Goal: Task Accomplishment & Management: Complete application form

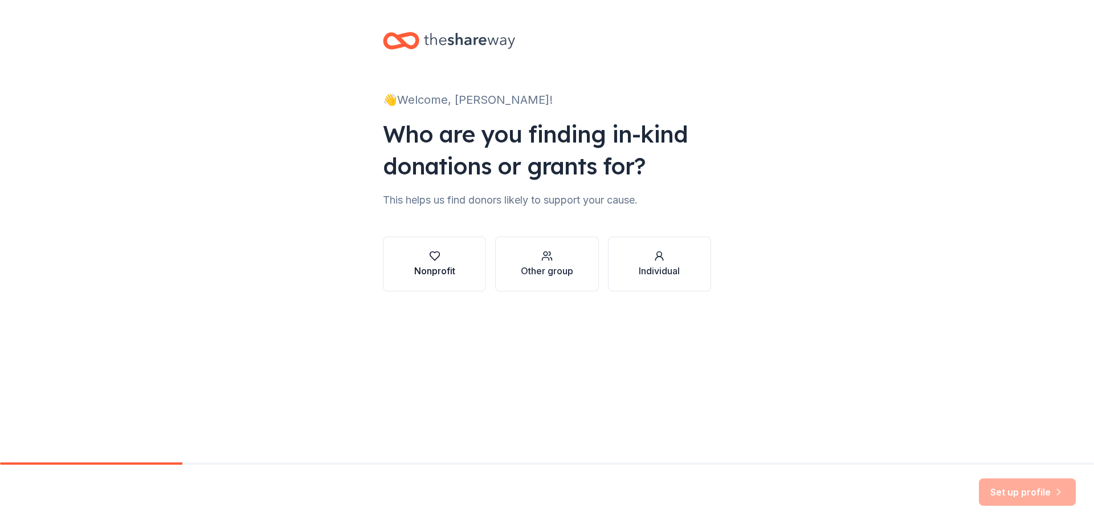
click at [434, 257] on icon "button" at bounding box center [434, 255] width 11 height 11
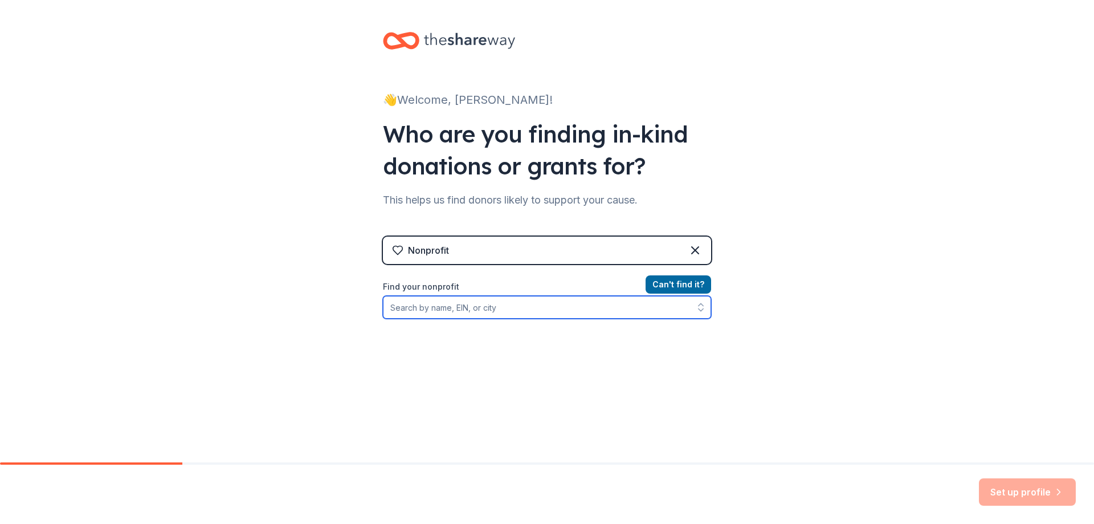
click at [545, 310] on input "Find your nonprofit" at bounding box center [547, 307] width 328 height 23
type input "85-3309996"
click at [699, 308] on icon "button" at bounding box center [700, 307] width 11 height 11
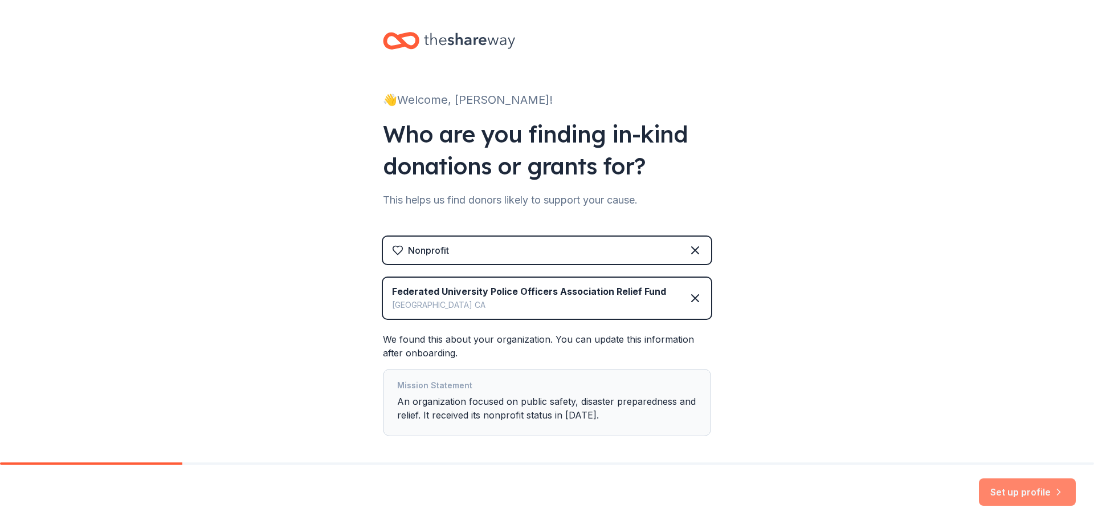
click at [1015, 487] on button "Set up profile" at bounding box center [1027, 491] width 97 height 27
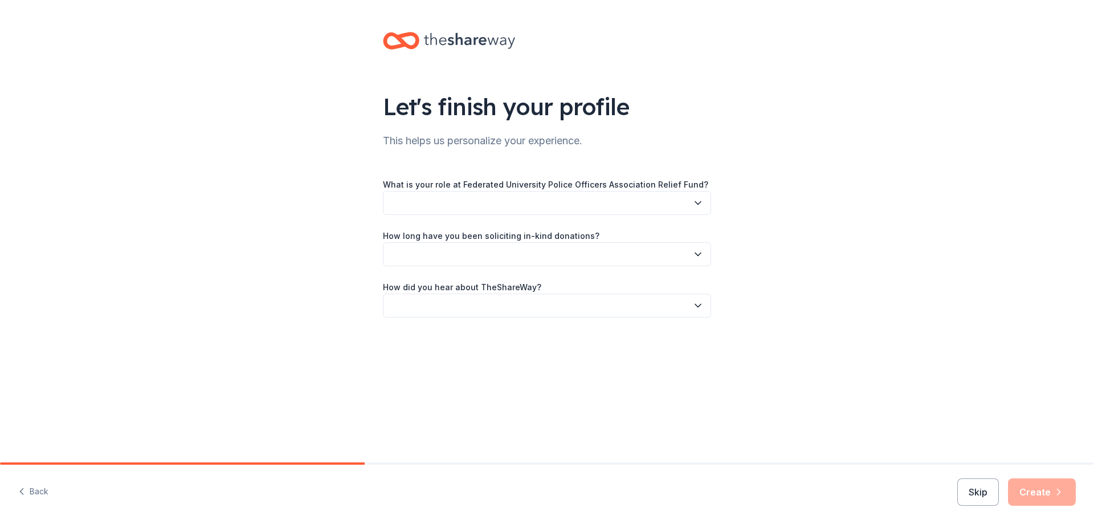
click at [698, 201] on icon "button" at bounding box center [698, 202] width 11 height 11
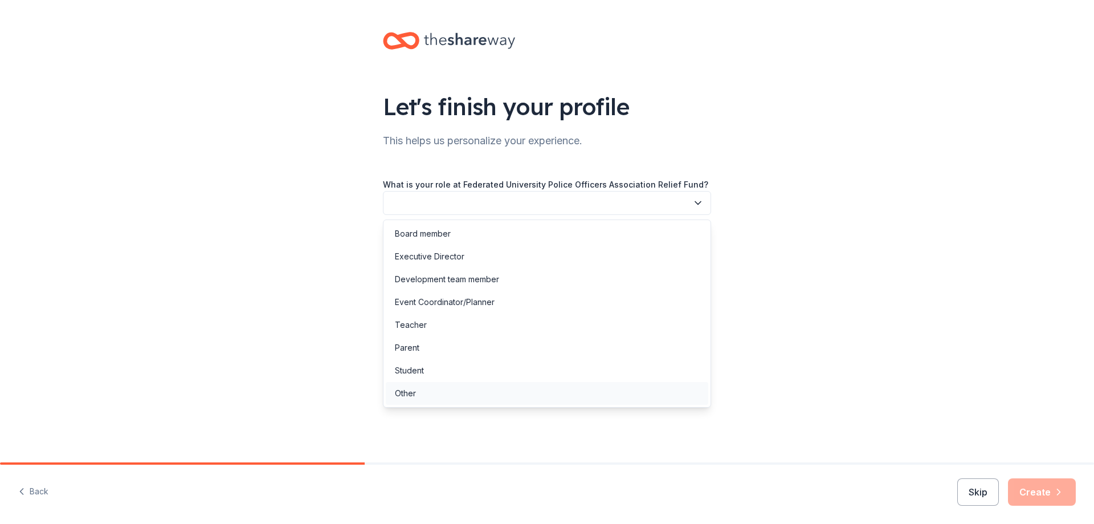
click at [599, 388] on div "Other" at bounding box center [547, 393] width 323 height 23
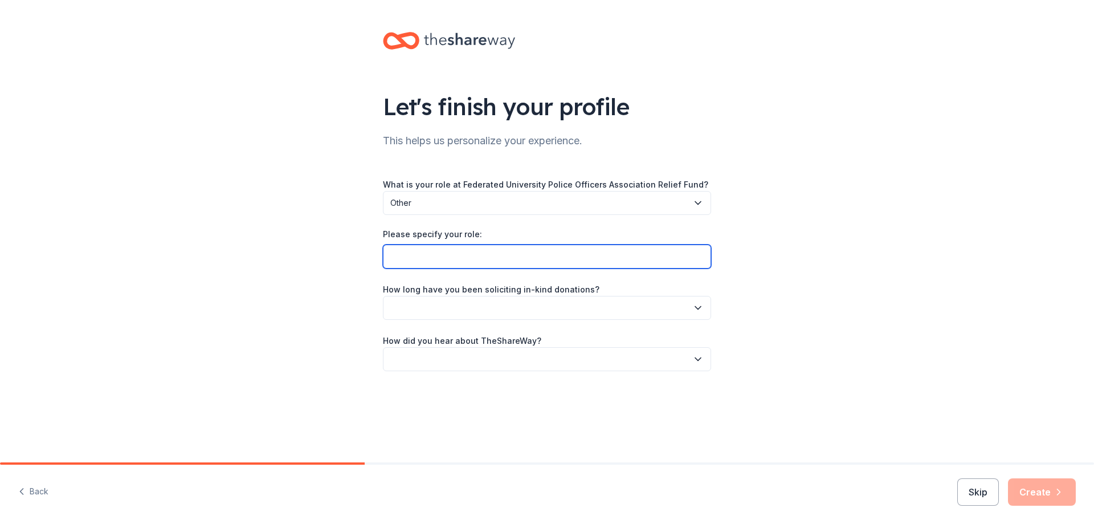
click at [568, 259] on input "Please specify your role:" at bounding box center [547, 257] width 328 height 24
type input "volunteer"
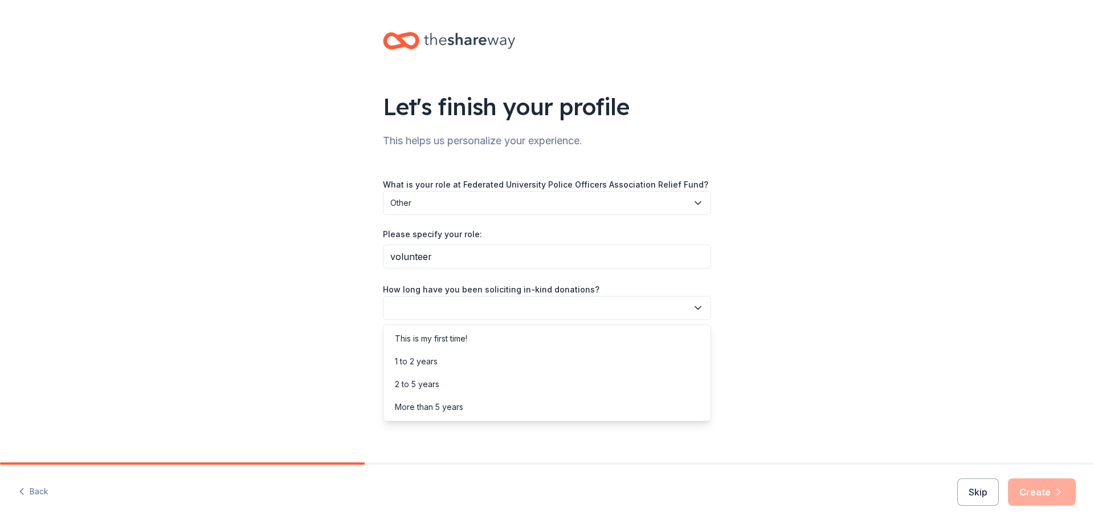
click at [581, 310] on button "button" at bounding box center [547, 308] width 328 height 24
click at [570, 336] on div "This is my first time!" at bounding box center [547, 338] width 323 height 23
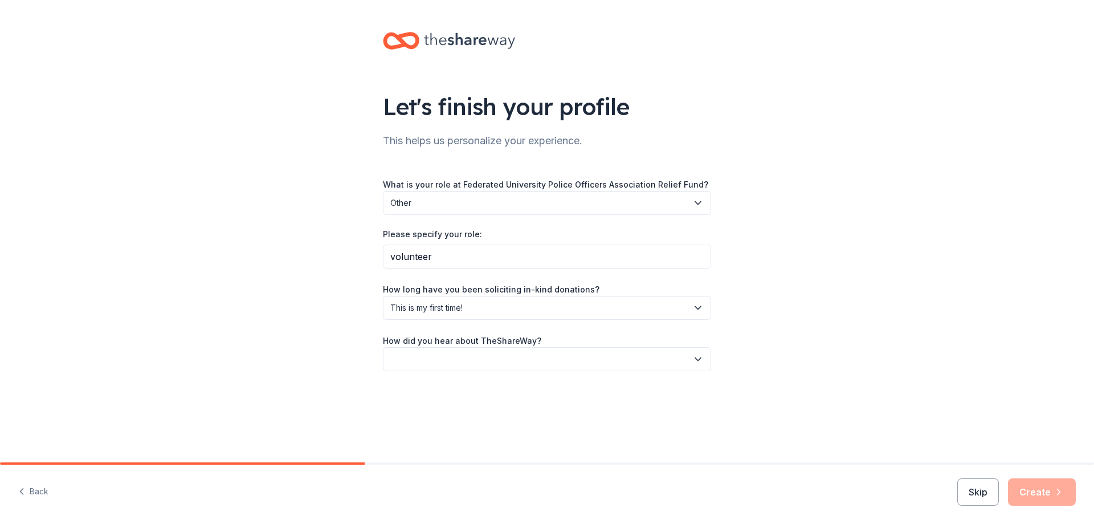
click at [565, 359] on button "button" at bounding box center [547, 359] width 328 height 24
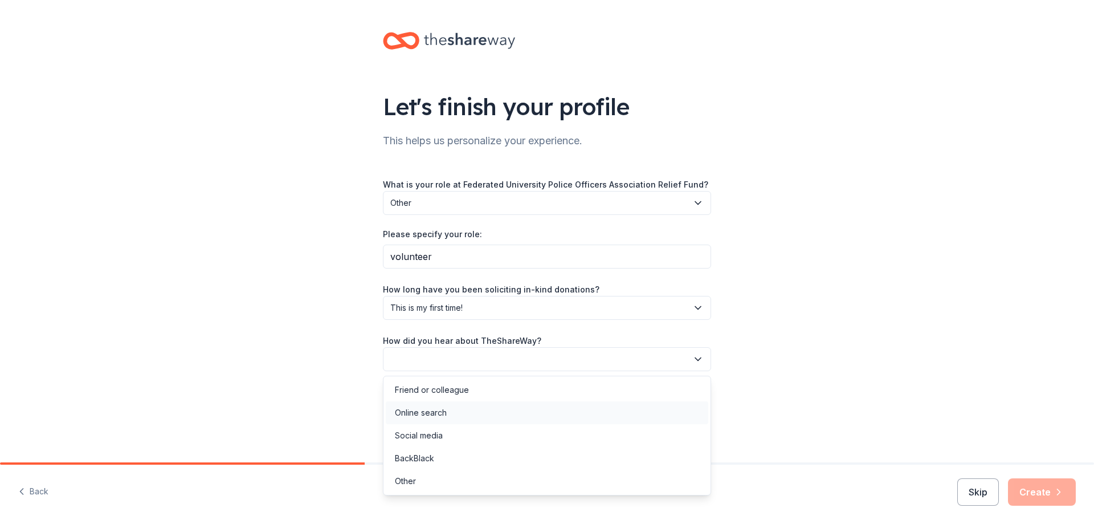
click at [544, 406] on div "Online search" at bounding box center [547, 412] width 323 height 23
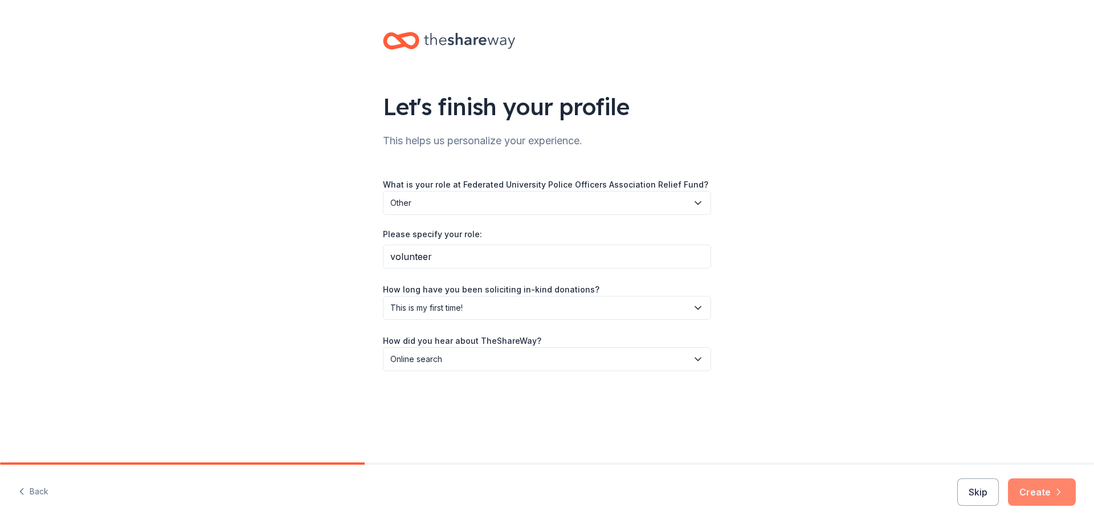
click at [1044, 491] on button "Create" at bounding box center [1042, 491] width 68 height 27
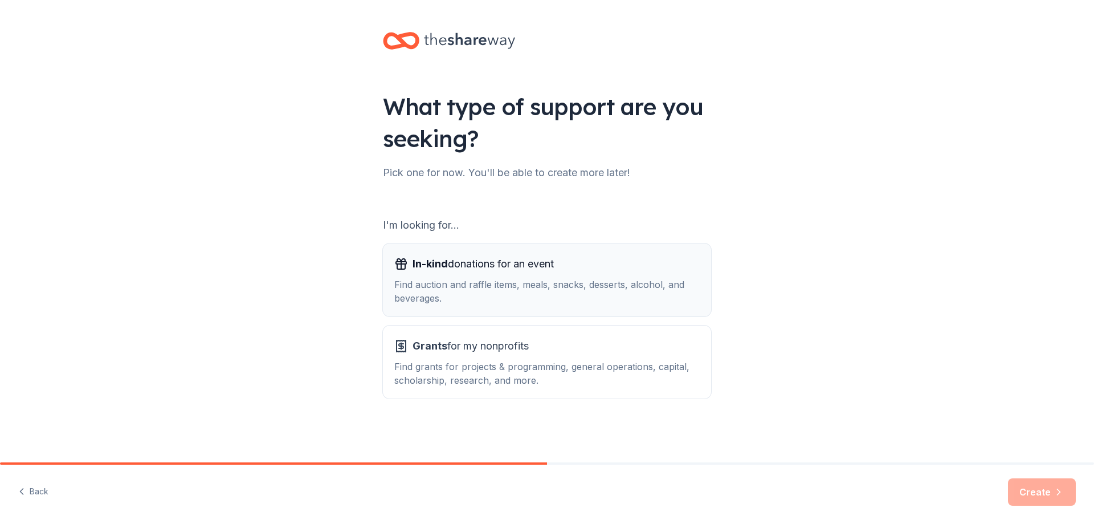
click at [510, 285] on div "Find auction and raffle items, meals, snacks, desserts, alcohol, and beverages." at bounding box center [547, 291] width 306 height 27
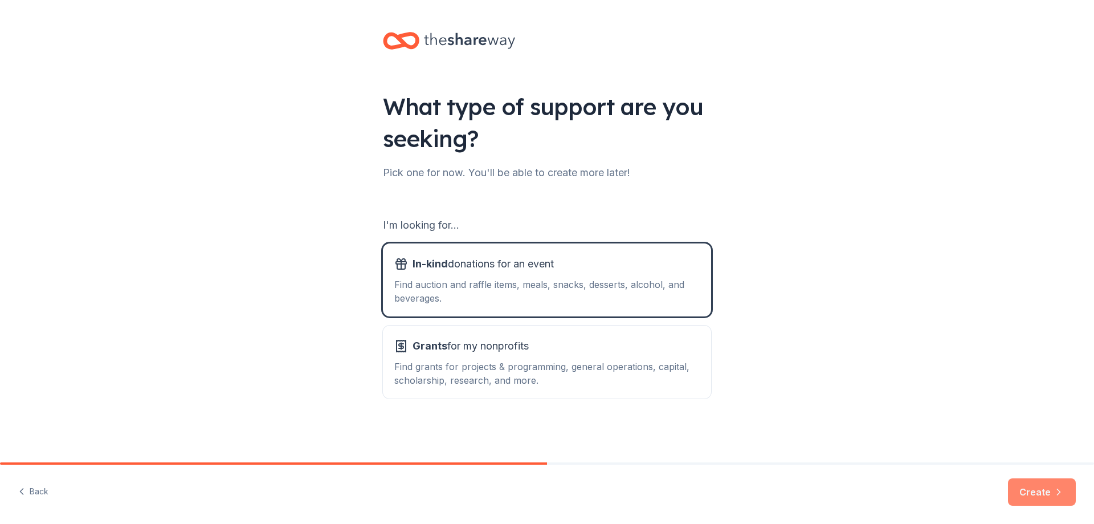
click at [1023, 483] on button "Create" at bounding box center [1042, 491] width 68 height 27
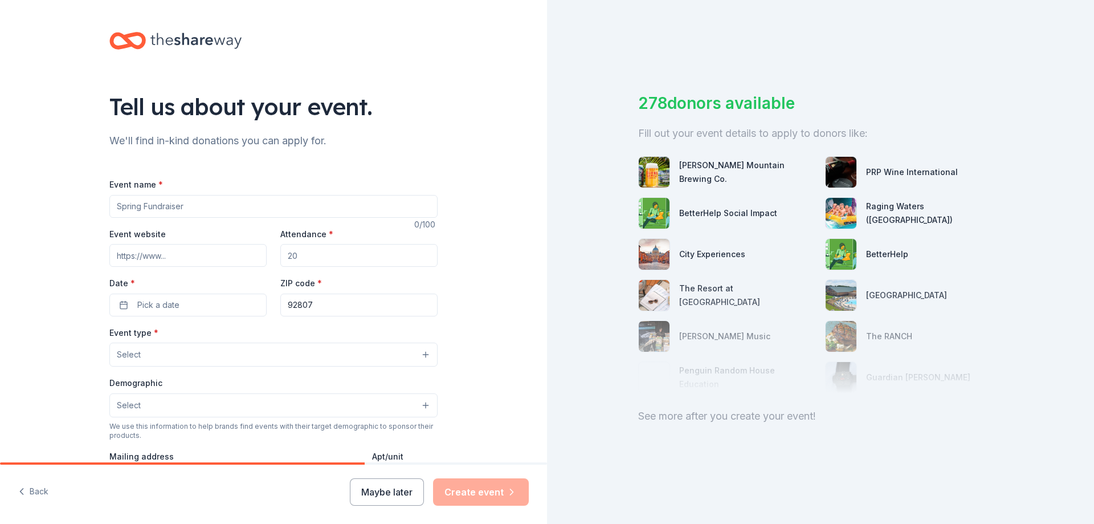
click at [192, 209] on input "Event name *" at bounding box center [273, 206] width 328 height 23
type input "Holiday Raffle"
click at [308, 256] on input "Attendance *" at bounding box center [358, 255] width 157 height 23
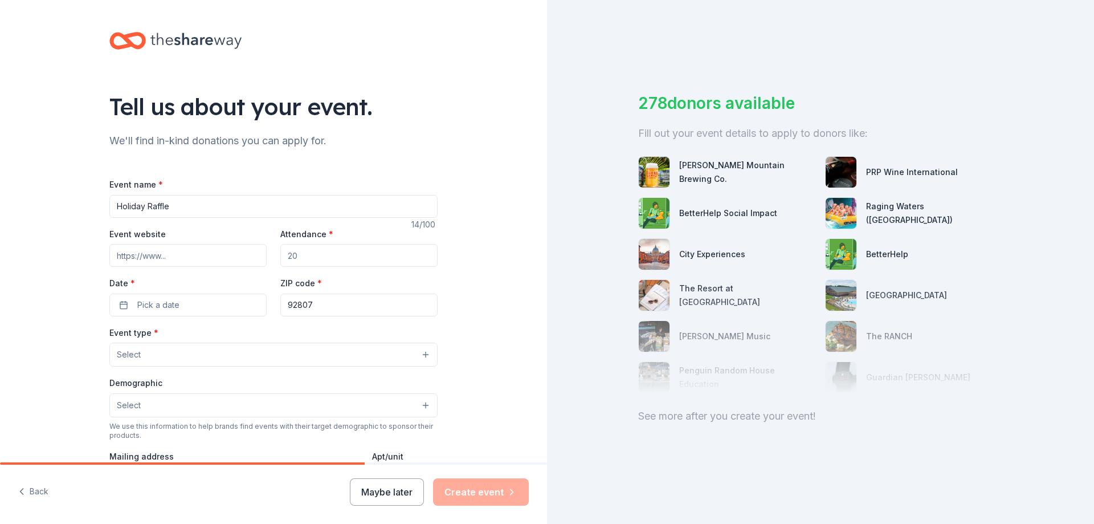
click at [308, 256] on input "Attendance *" at bounding box center [358, 255] width 157 height 23
type input "175"
click at [154, 308] on span "Pick a date" at bounding box center [158, 305] width 42 height 14
click at [245, 331] on button "Go to next month" at bounding box center [246, 335] width 16 height 16
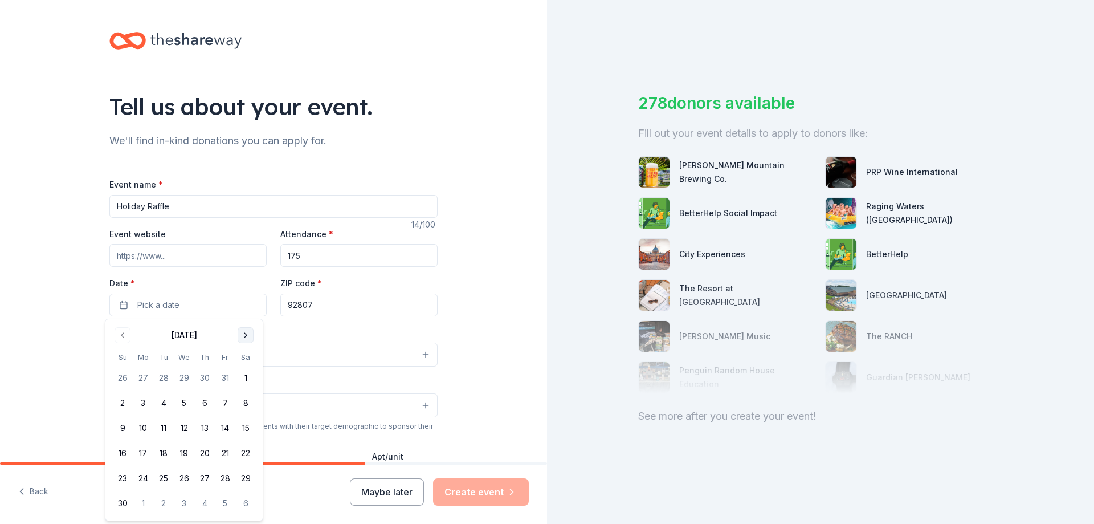
click at [245, 331] on button "Go to next month" at bounding box center [246, 335] width 16 height 16
click at [245, 382] on button "6" at bounding box center [245, 378] width 21 height 21
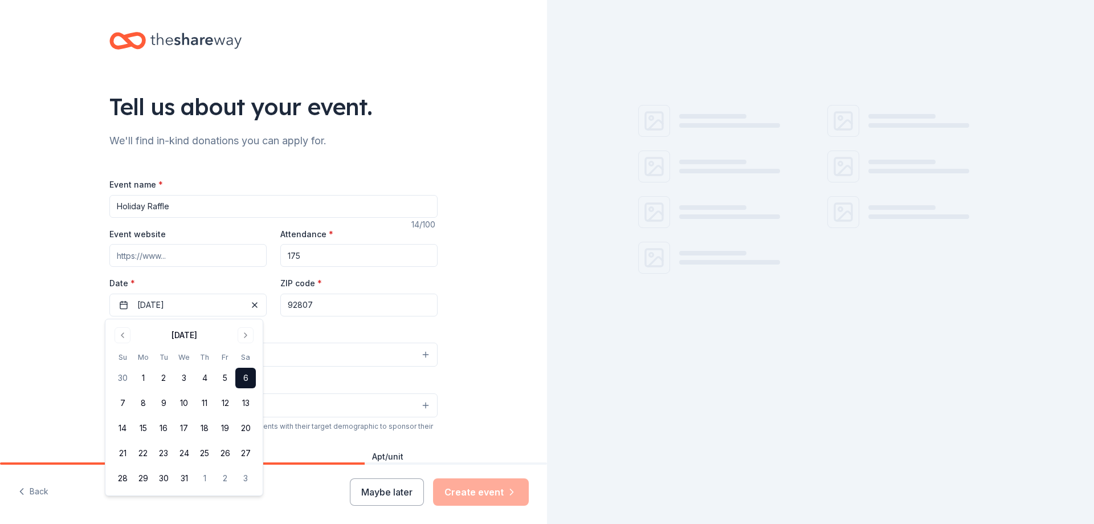
click at [347, 311] on input "92807" at bounding box center [358, 305] width 157 height 23
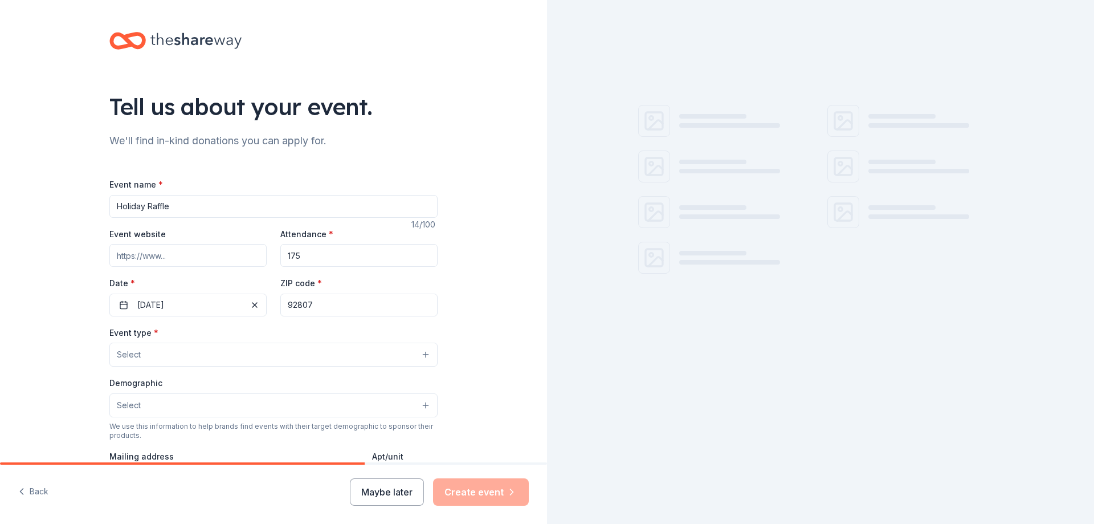
click at [347, 311] on input "92807" at bounding box center [358, 305] width 157 height 23
type input "94720"
click at [342, 349] on button "Select" at bounding box center [273, 355] width 328 height 24
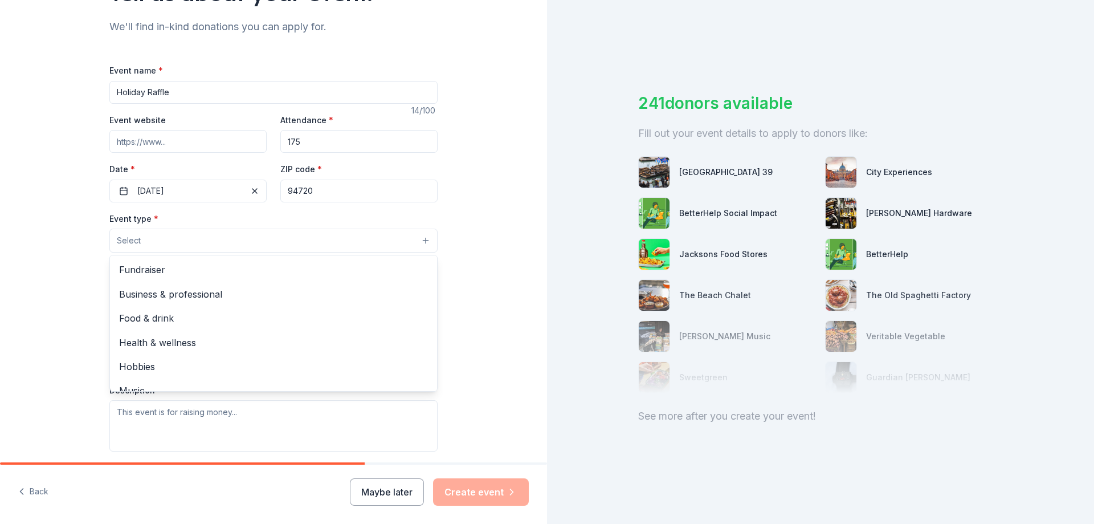
scroll to position [171, 0]
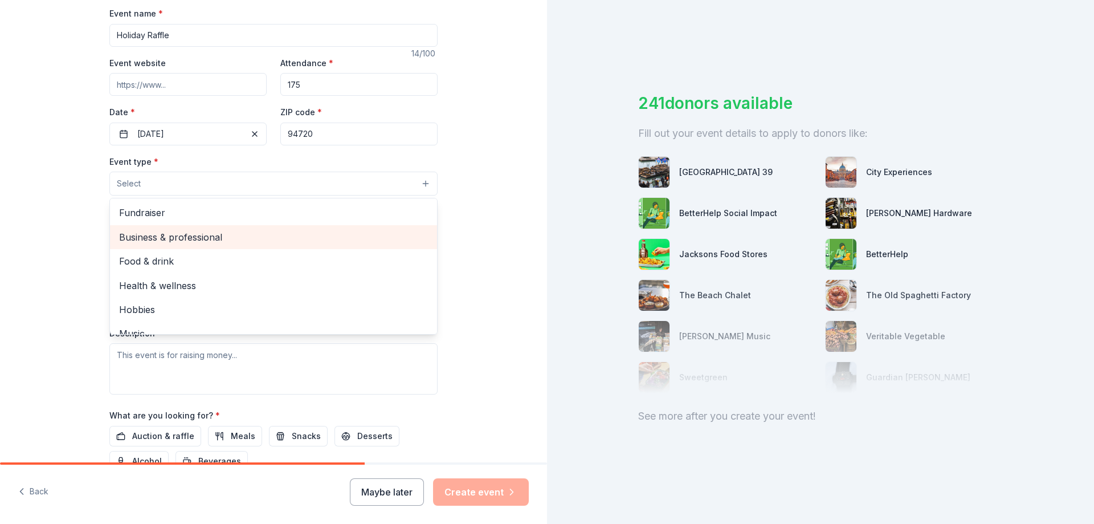
click at [372, 241] on span "Business & professional" at bounding box center [273, 237] width 309 height 15
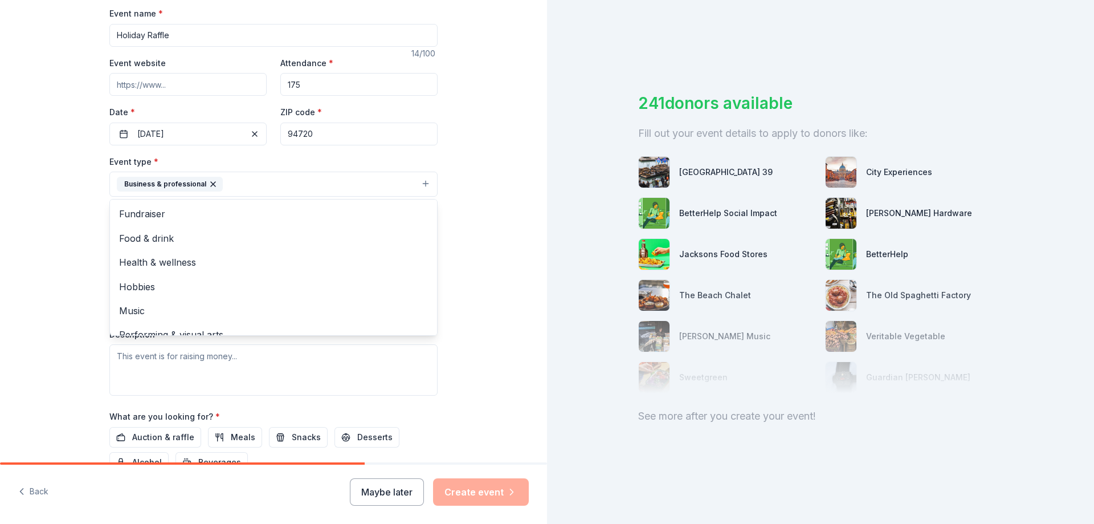
scroll to position [14, 0]
click at [510, 252] on div "Tell us about your event. We'll find in-kind donations you can apply for. Event…" at bounding box center [273, 209] width 547 height 760
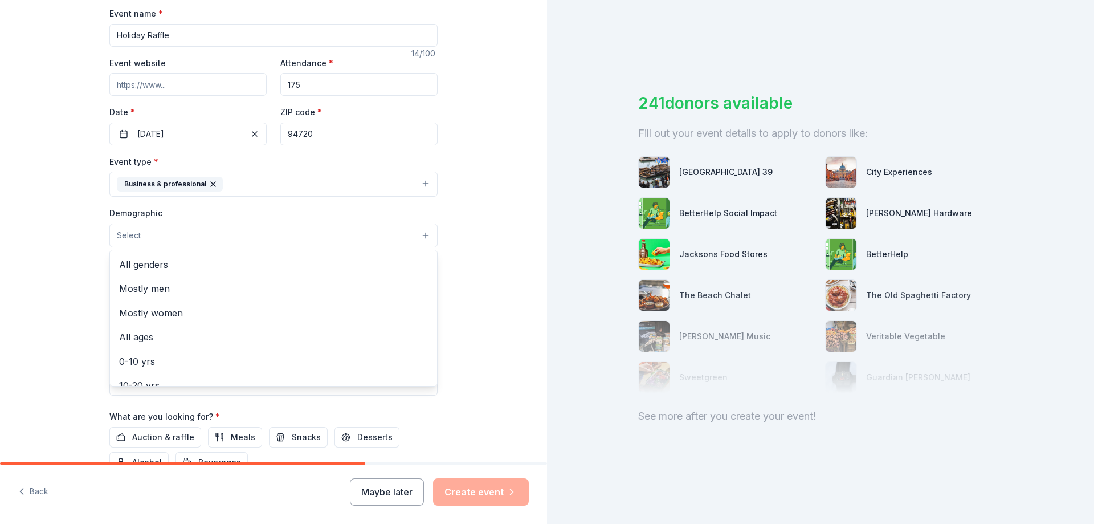
click at [405, 231] on button "Select" at bounding box center [273, 235] width 328 height 24
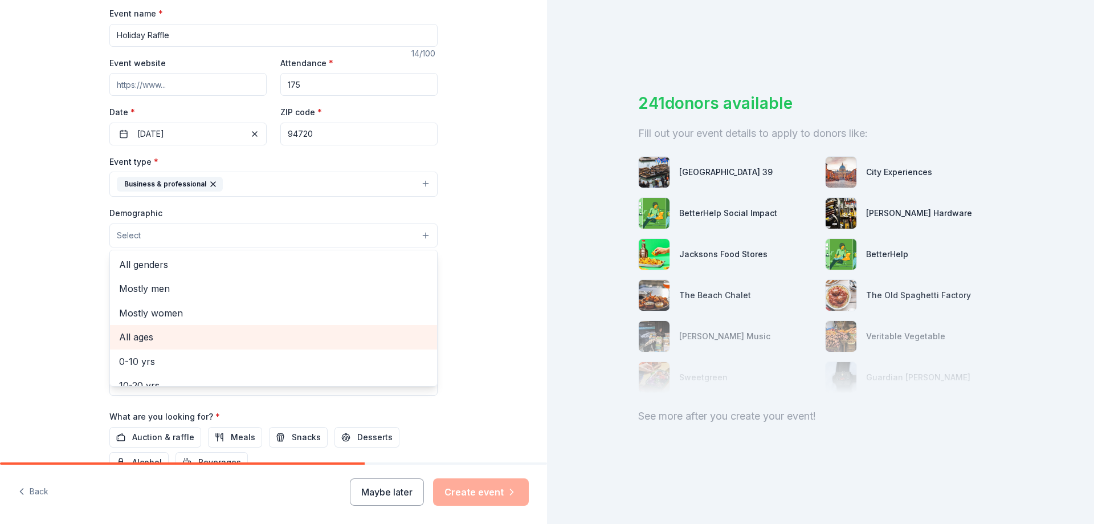
click at [162, 335] on span "All ages" at bounding box center [273, 336] width 309 height 15
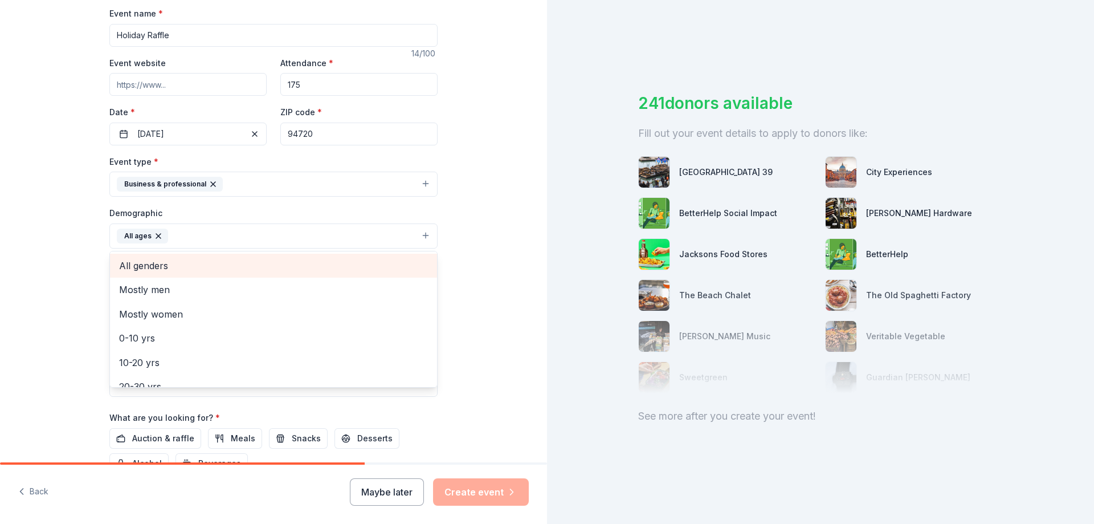
click at [194, 265] on span "All genders" at bounding box center [273, 265] width 309 height 15
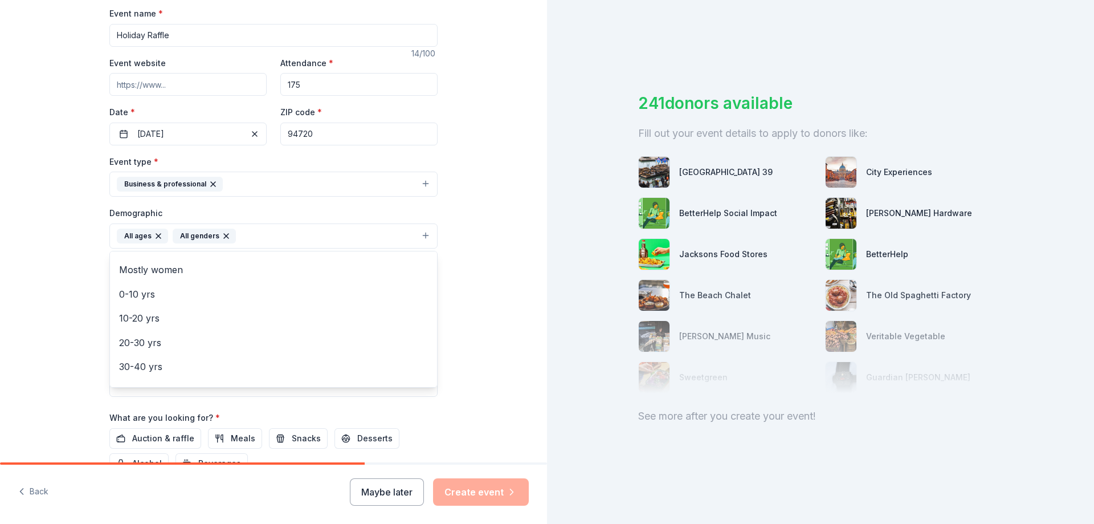
scroll to position [40, 0]
click at [487, 258] on div "Tell us about your event. We'll find in-kind donations you can apply for. Event…" at bounding box center [273, 209] width 547 height 761
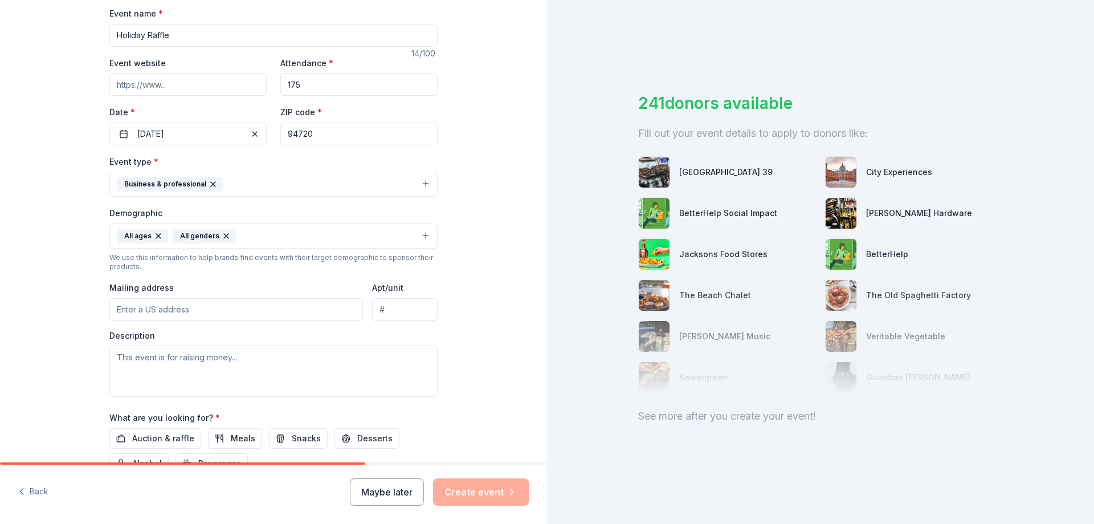
click at [345, 307] on input "Mailing address" at bounding box center [236, 309] width 254 height 23
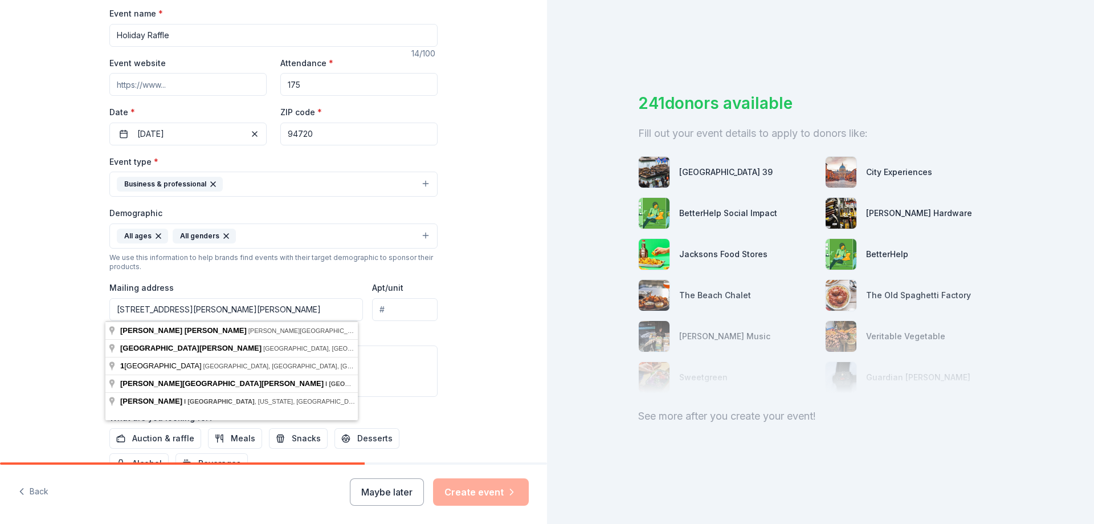
type input "1 Sproul Hall, Rm13"
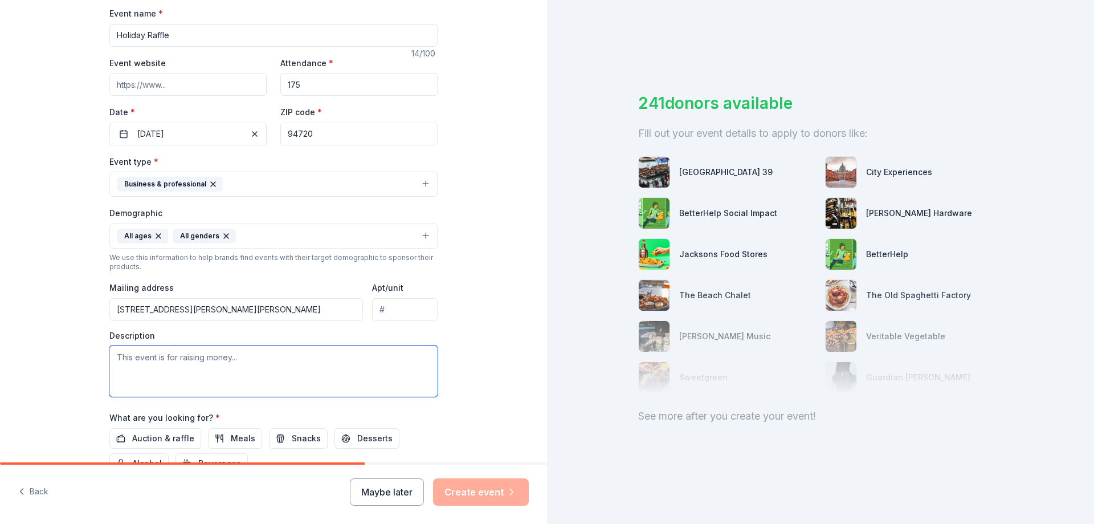
click at [198, 354] on textarea at bounding box center [273, 370] width 328 height 51
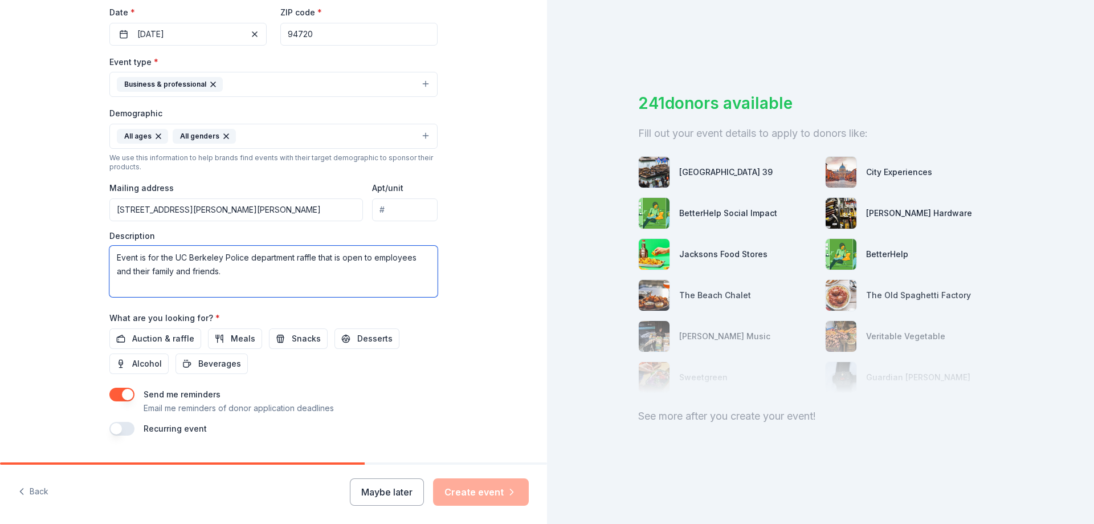
scroll to position [285, 0]
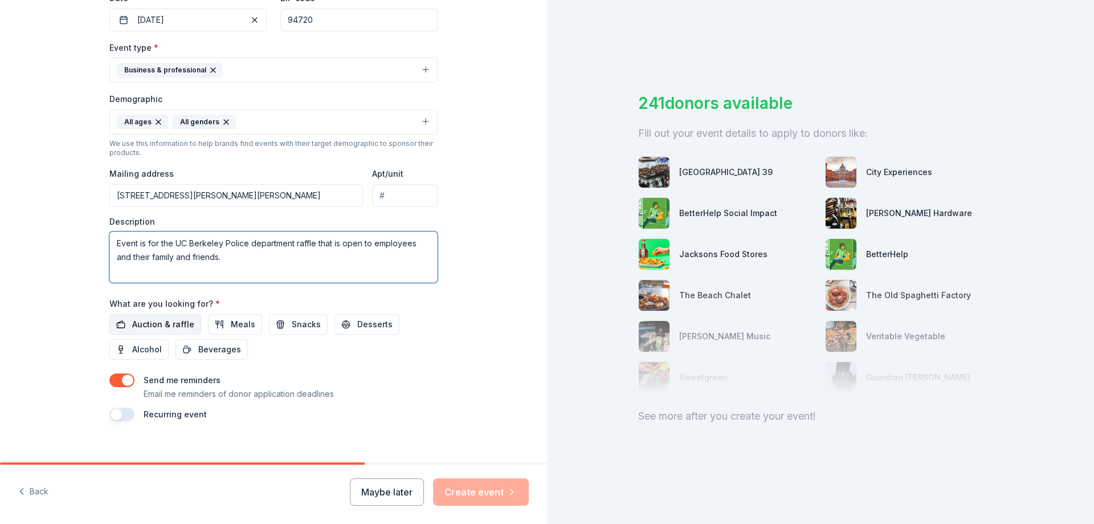
type textarea "Event is for the UC Berkeley Police department raffle that is open to employees…"
click at [174, 325] on span "Auction & raffle" at bounding box center [163, 325] width 62 height 14
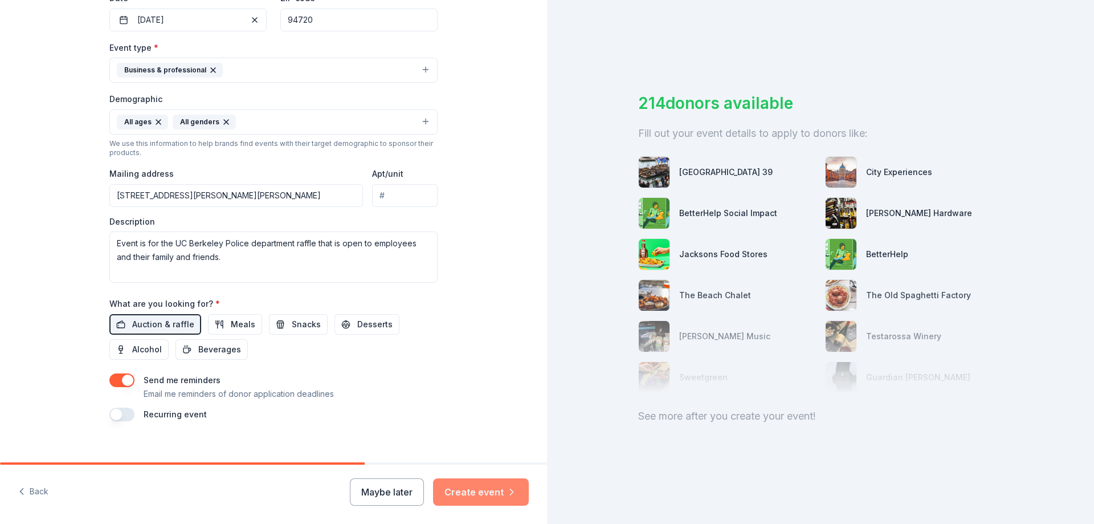
click at [473, 496] on button "Create event" at bounding box center [481, 491] width 96 height 27
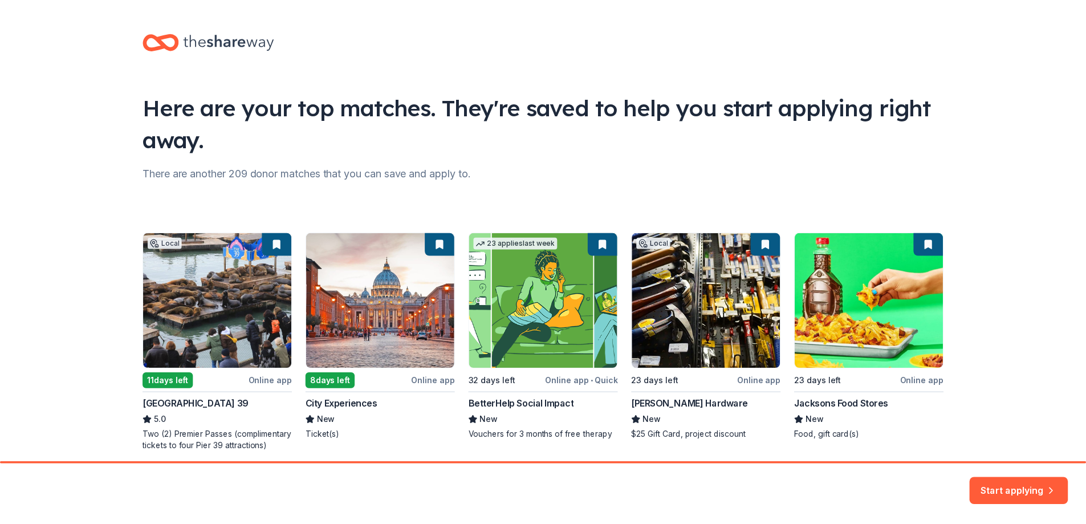
scroll to position [44, 0]
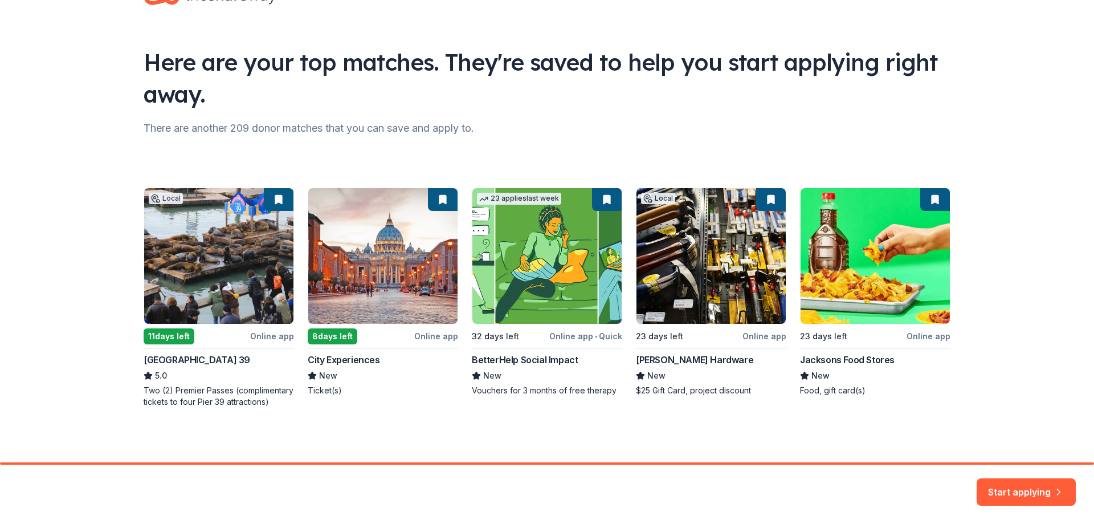
click at [708, 249] on div "Local 11 days left Online app San Francisco Pier 39 5.0 Two (2) Premier Passes …" at bounding box center [547, 298] width 807 height 220
drag, startPoint x: 1020, startPoint y: 474, endPoint x: 1027, endPoint y: 483, distance: 11.0
click at [1022, 475] on button "Start applying" at bounding box center [1026, 484] width 99 height 27
click at [1027, 483] on div "Start applying" at bounding box center [1026, 491] width 99 height 27
click at [1041, 488] on div "Start applying" at bounding box center [1026, 491] width 99 height 27
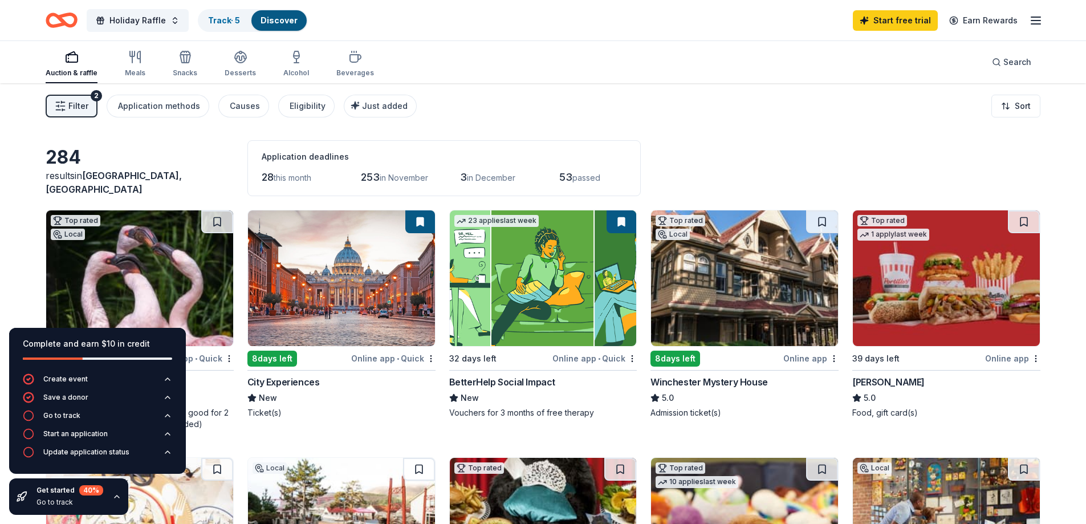
click at [617, 225] on button at bounding box center [622, 221] width 30 height 23
click at [624, 217] on button at bounding box center [622, 221] width 30 height 23
click at [555, 237] on img at bounding box center [543, 278] width 187 height 136
click at [735, 299] on img at bounding box center [744, 278] width 187 height 136
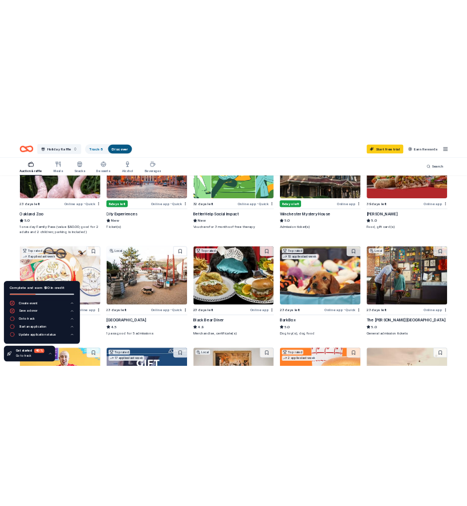
scroll to position [228, 0]
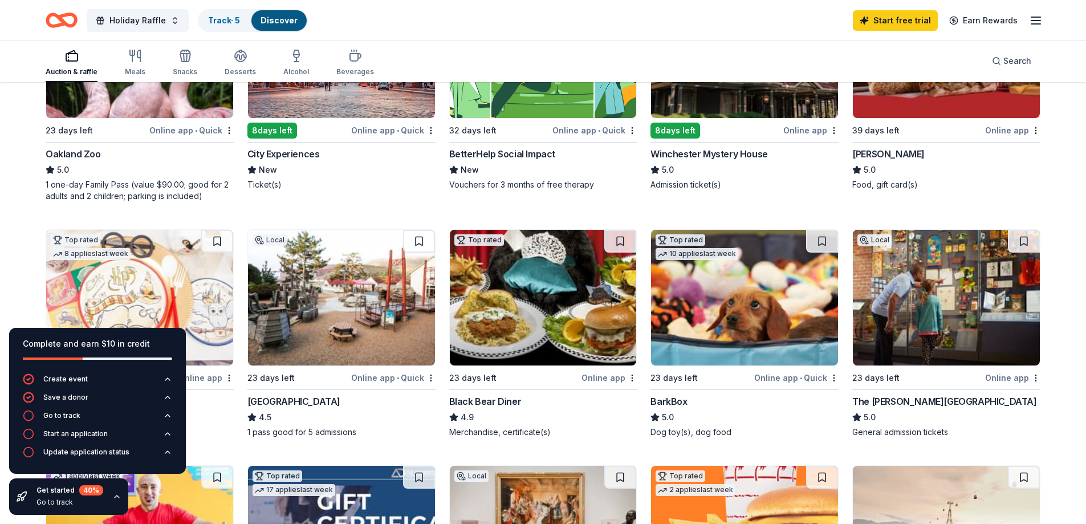
click at [995, 320] on img at bounding box center [946, 298] width 187 height 136
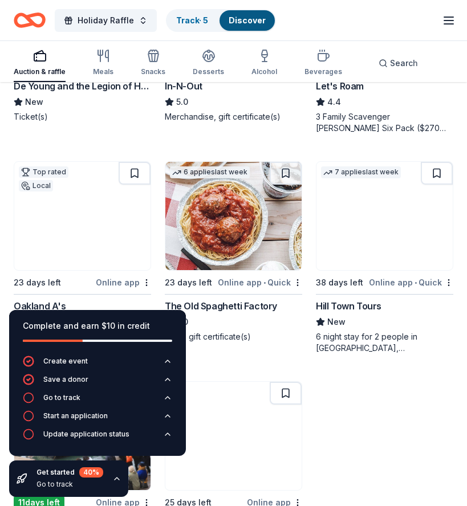
scroll to position [1197, 0]
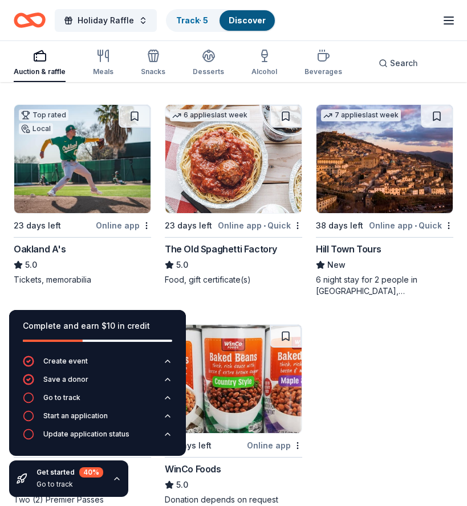
click at [104, 178] on img at bounding box center [82, 159] width 136 height 108
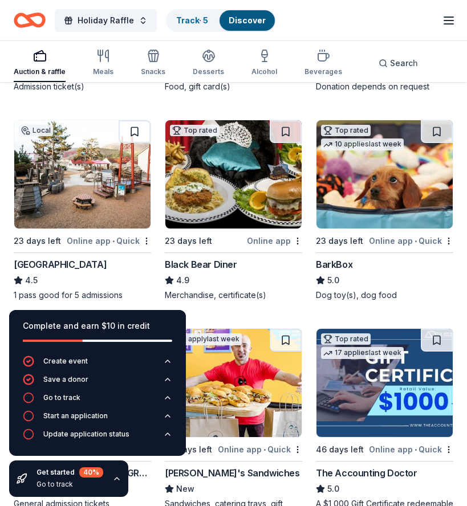
scroll to position [552, 0]
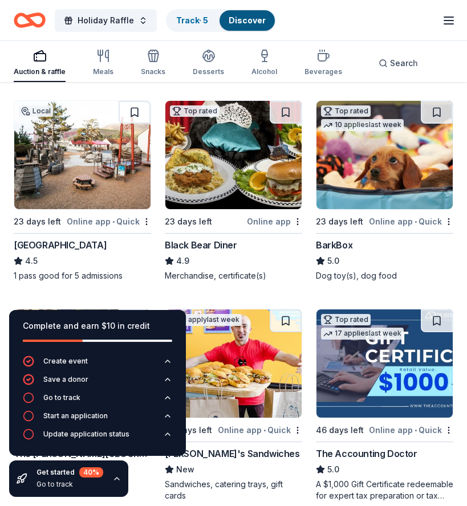
click at [259, 160] on img at bounding box center [233, 155] width 136 height 108
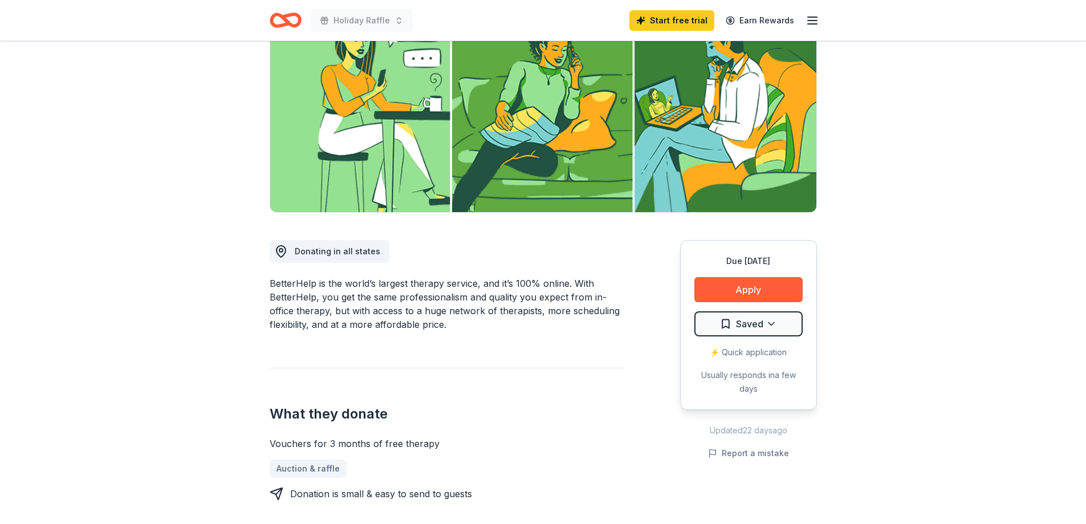
scroll to position [114, 0]
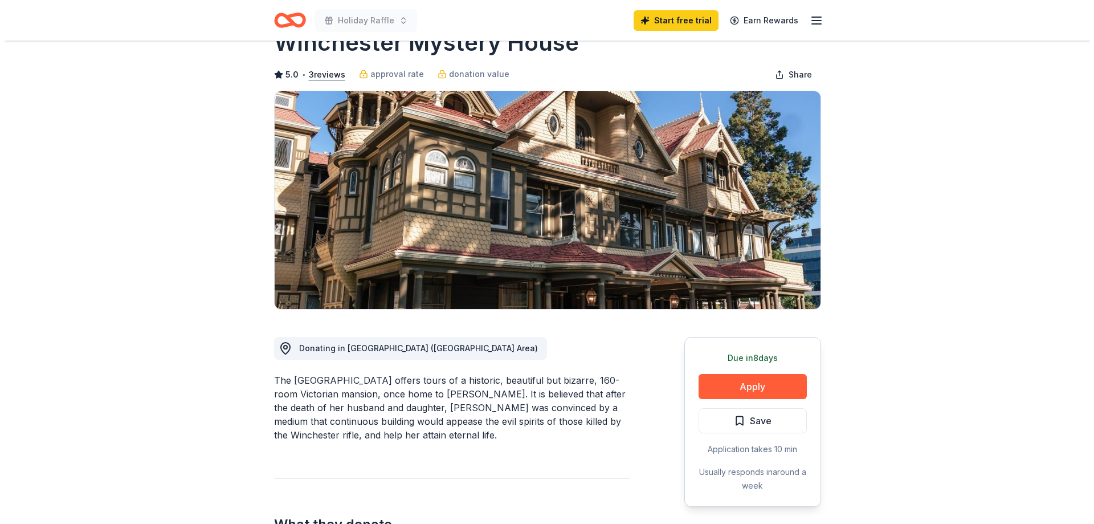
scroll to position [57, 0]
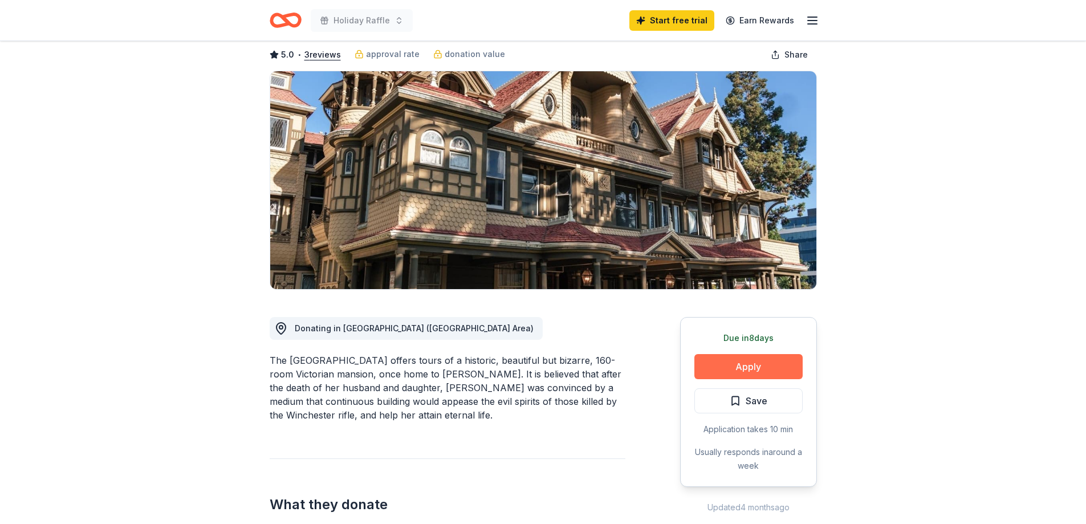
click at [733, 375] on button "Apply" at bounding box center [748, 366] width 108 height 25
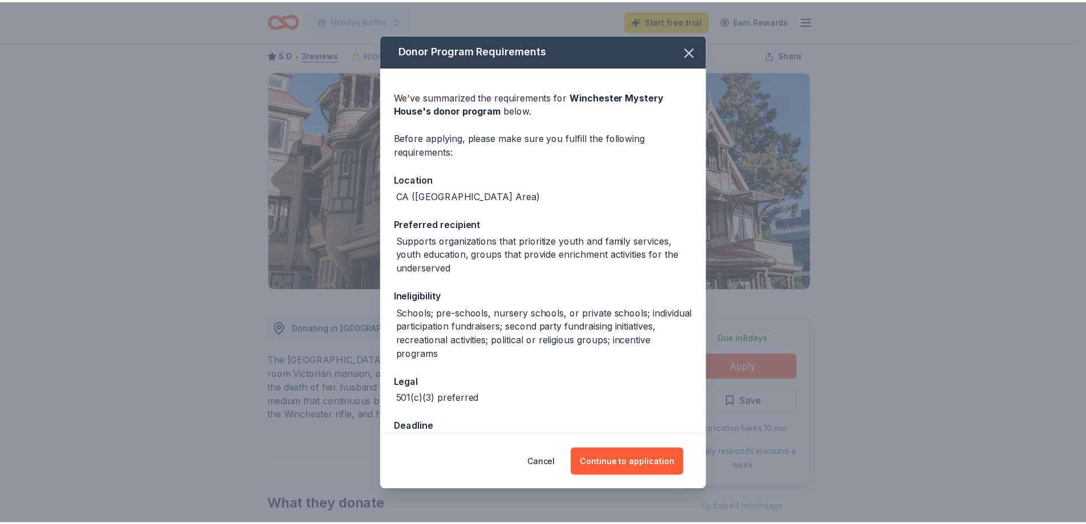
scroll to position [31, 0]
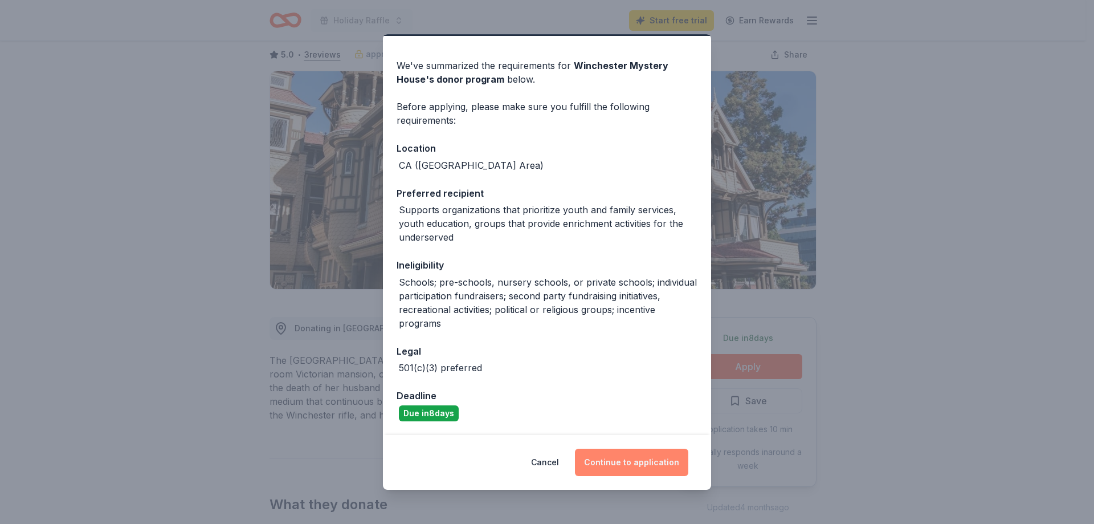
click at [648, 464] on button "Continue to application" at bounding box center [631, 462] width 113 height 27
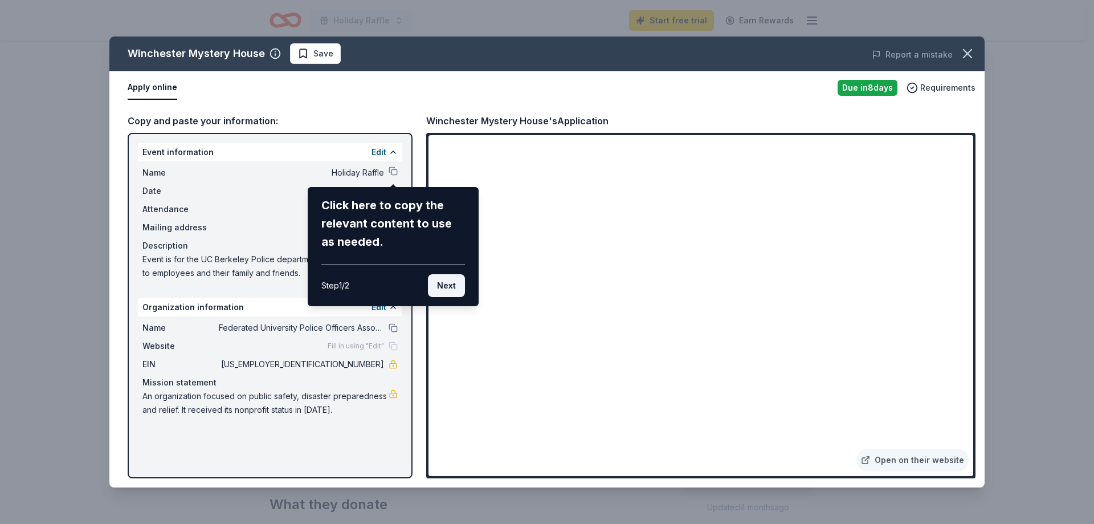
click at [454, 291] on button "Next" at bounding box center [446, 285] width 37 height 23
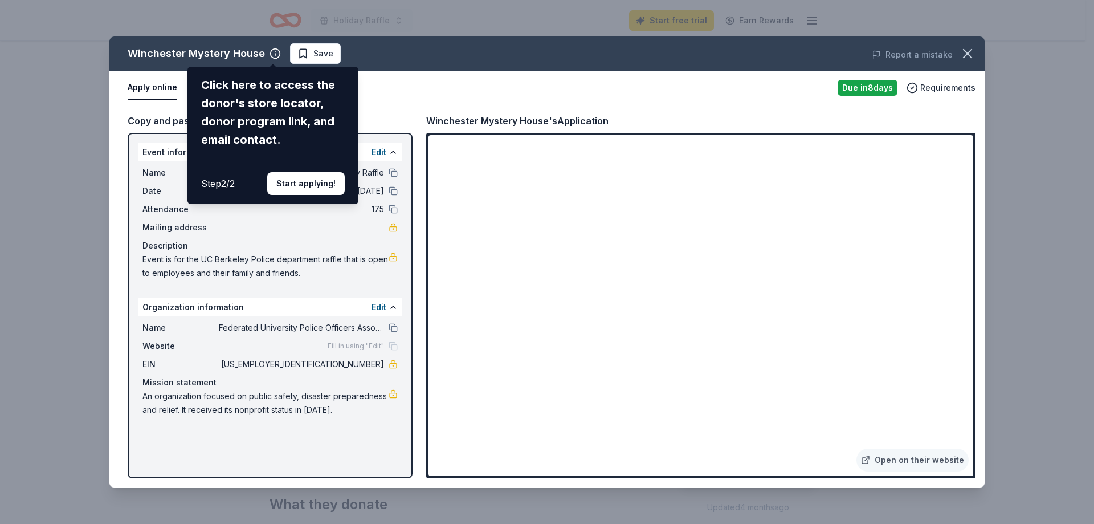
click at [295, 180] on button "Start applying!" at bounding box center [306, 183] width 78 height 23
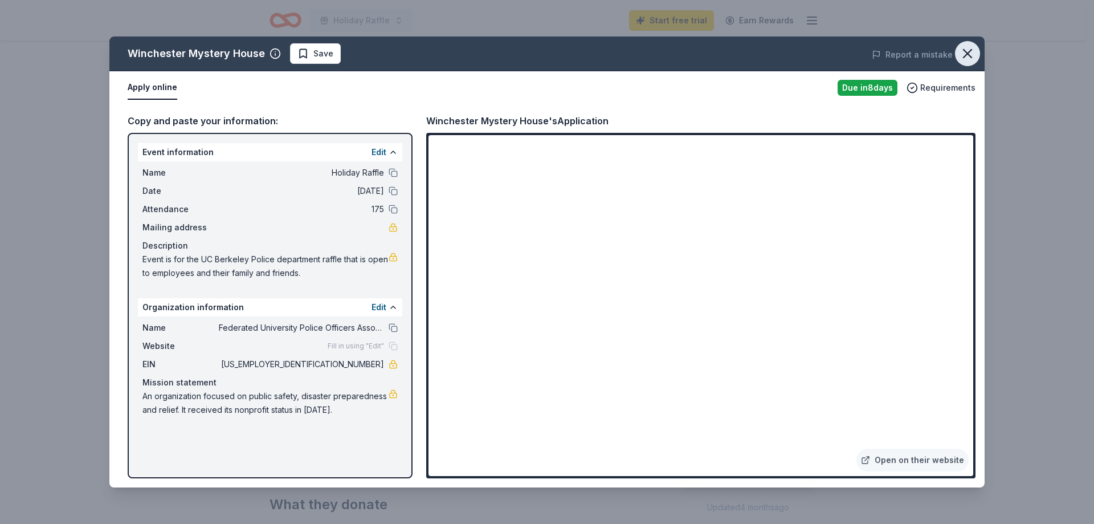
click at [968, 62] on button "button" at bounding box center [967, 53] width 25 height 25
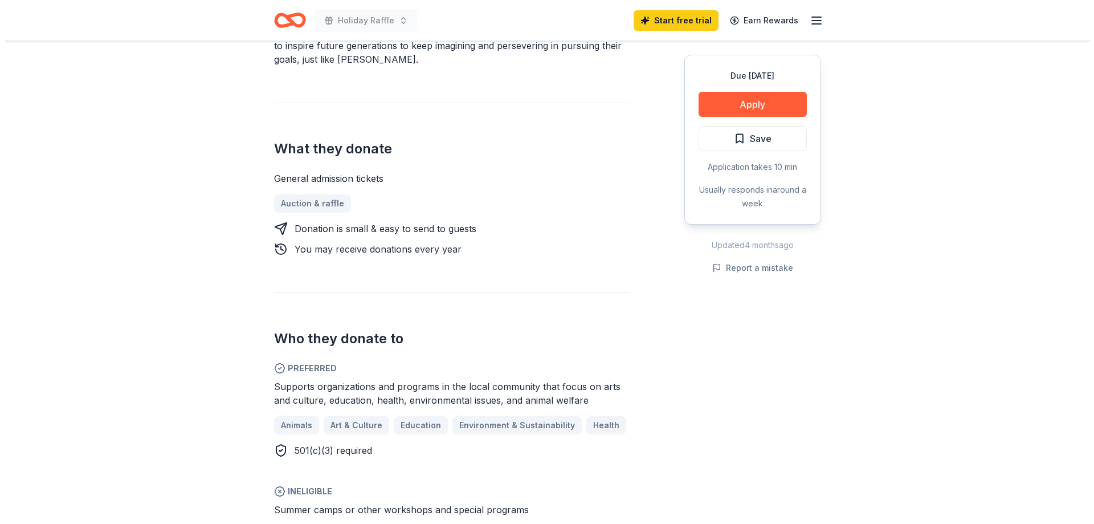
scroll to position [342, 0]
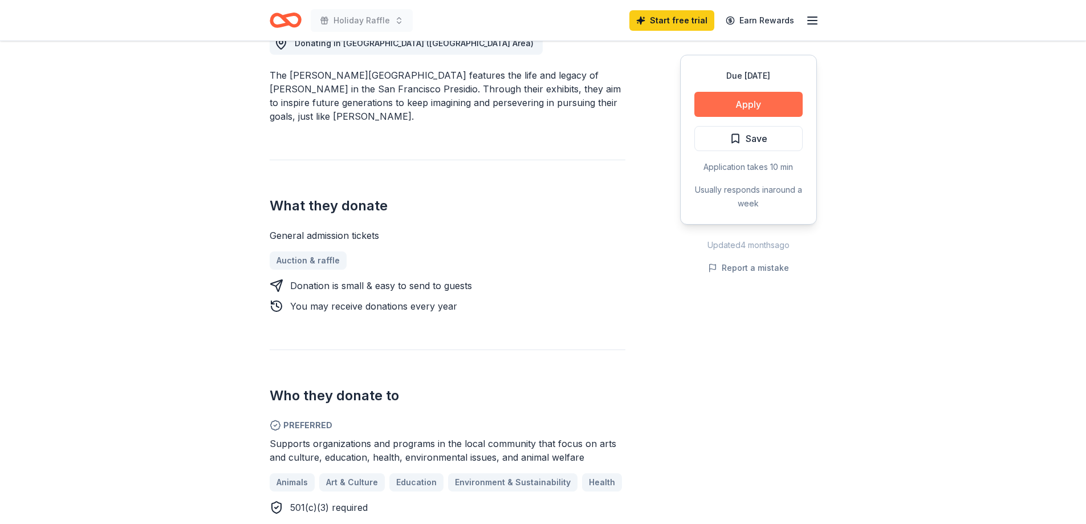
click at [768, 104] on button "Apply" at bounding box center [748, 104] width 108 height 25
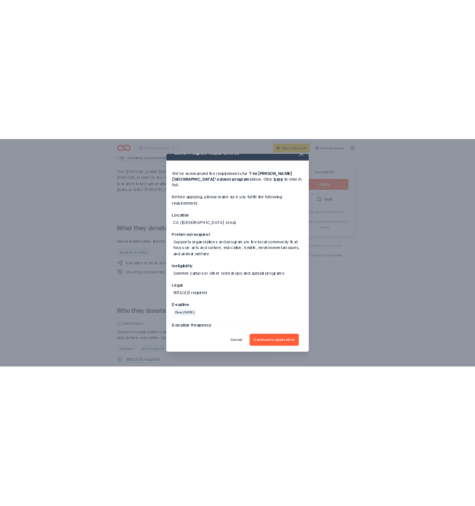
scroll to position [35, 0]
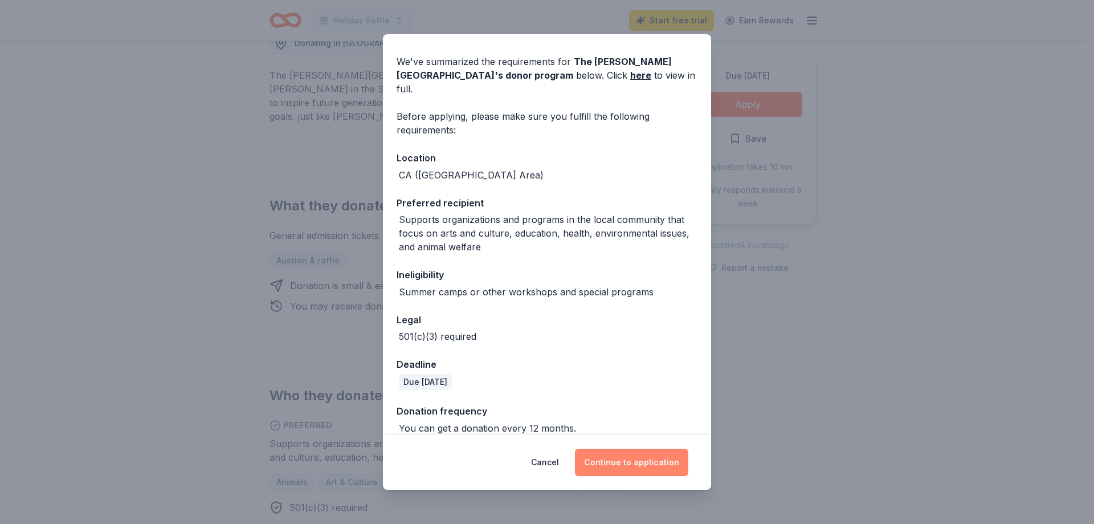
click at [640, 469] on button "Continue to application" at bounding box center [631, 462] width 113 height 27
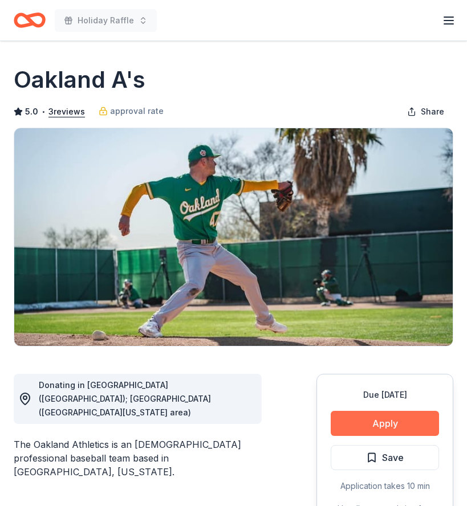
click at [389, 423] on button "Apply" at bounding box center [385, 423] width 108 height 25
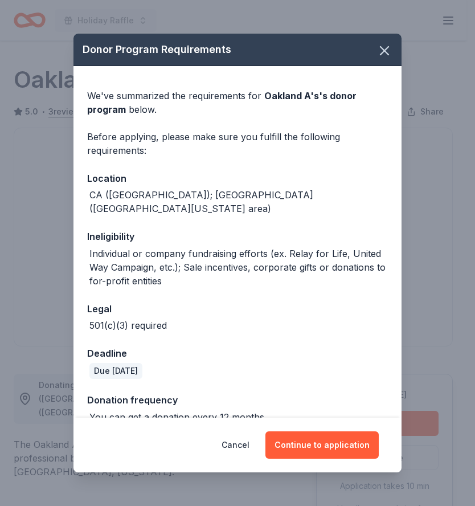
scroll to position [6, 0]
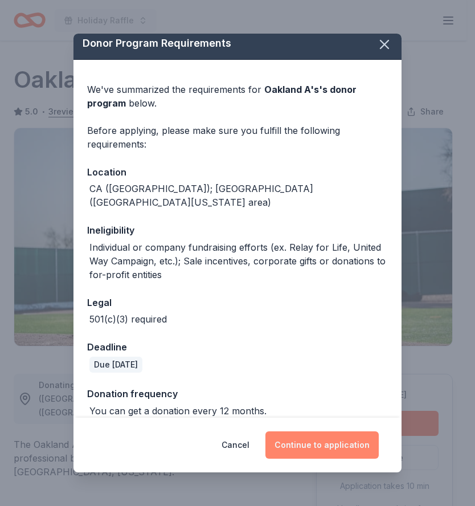
click at [325, 447] on button "Continue to application" at bounding box center [322, 445] width 113 height 27
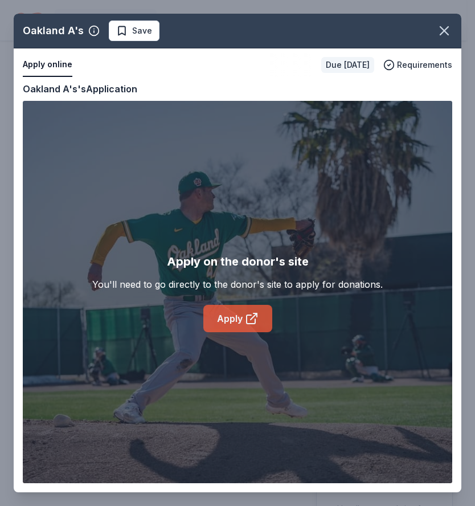
click at [245, 319] on icon at bounding box center [252, 319] width 14 height 14
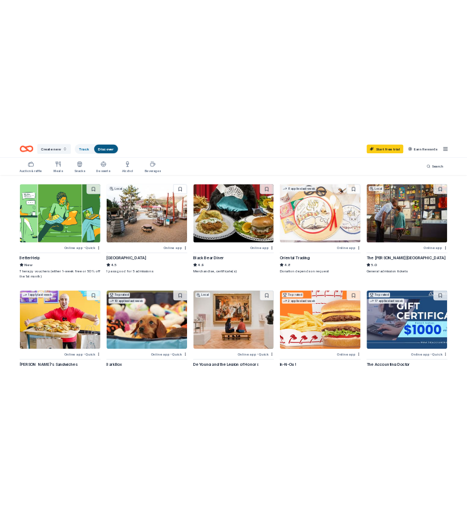
scroll to position [399, 0]
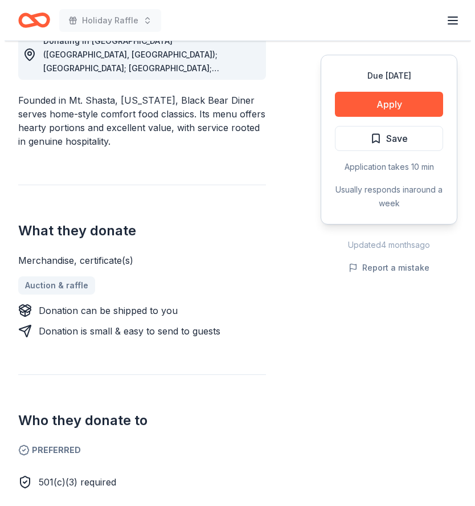
scroll to position [234, 0]
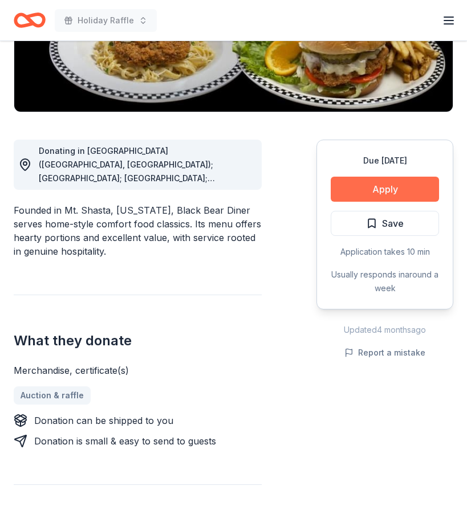
click at [387, 183] on button "Apply" at bounding box center [385, 189] width 108 height 25
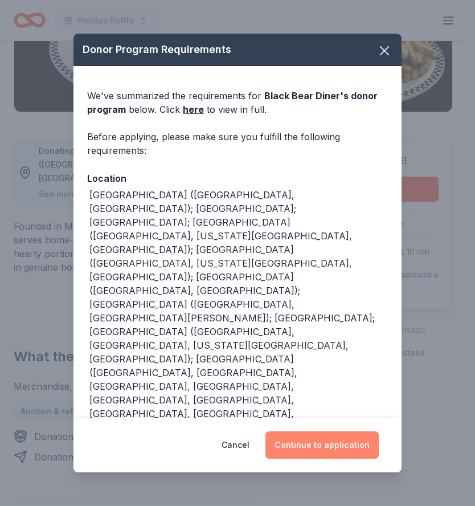
click at [347, 440] on button "Continue to application" at bounding box center [322, 445] width 113 height 27
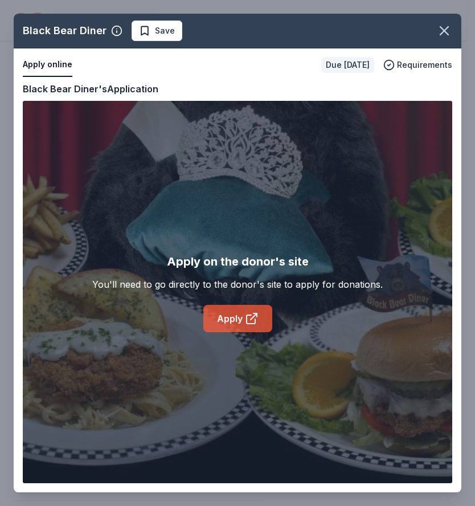
click at [250, 317] on icon at bounding box center [252, 319] width 14 height 14
